Goal: Check status: Check status

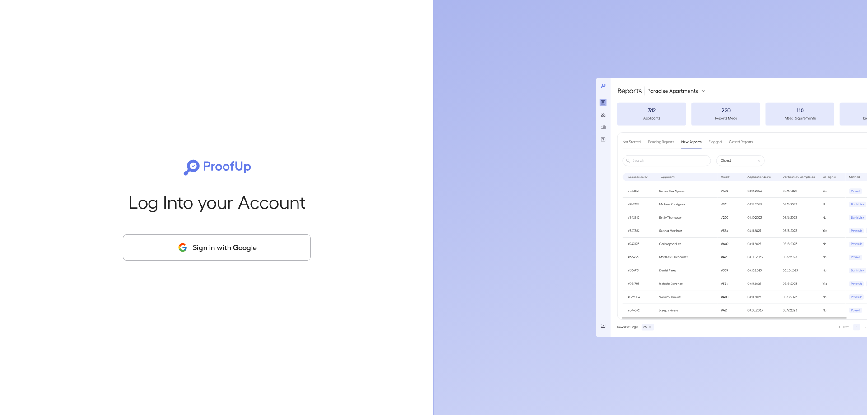
click at [231, 250] on button "Sign in with Google" at bounding box center [217, 247] width 188 height 26
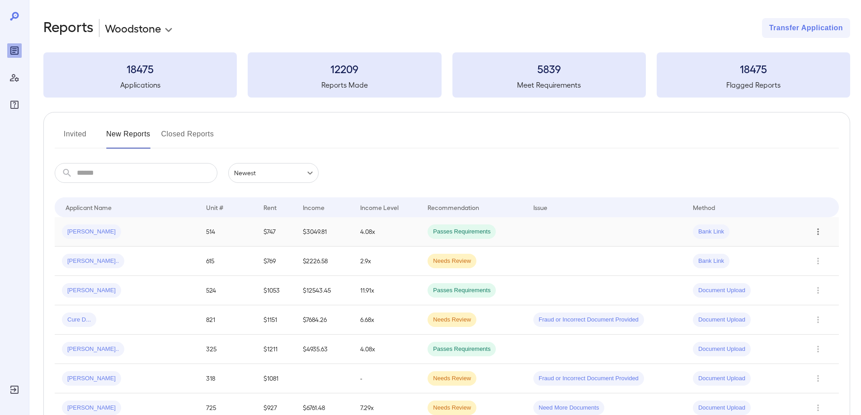
click at [816, 234] on icon "Row Actions" at bounding box center [818, 231] width 10 height 11
click at [835, 248] on li "View Application" at bounding box center [824, 250] width 71 height 14
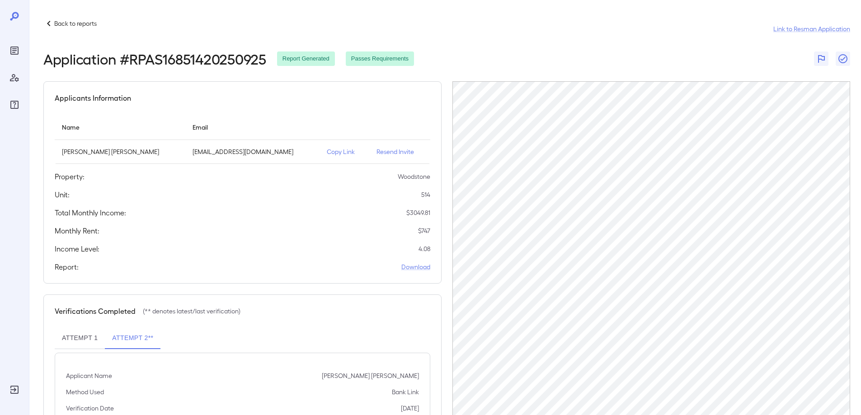
scroll to position [38, 0]
